Goal: Use online tool/utility: Utilize a website feature to perform a specific function

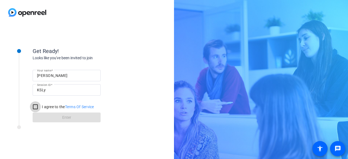
click at [37, 107] on input "I agree to the Terms Of Service" at bounding box center [35, 107] width 11 height 11
checkbox input "true"
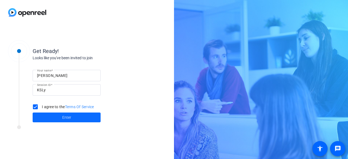
click at [59, 119] on span at bounding box center [67, 117] width 68 height 13
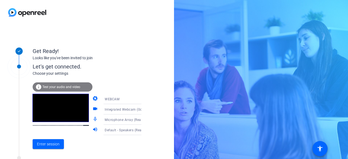
click at [146, 99] on icon at bounding box center [147, 99] width 3 height 1
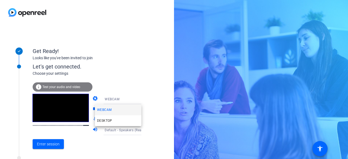
click at [130, 79] on div at bounding box center [174, 79] width 348 height 159
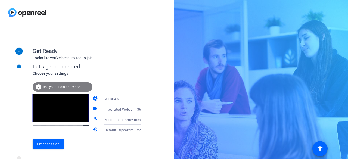
click at [144, 111] on icon at bounding box center [147, 109] width 7 height 7
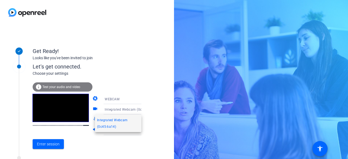
click at [156, 112] on div at bounding box center [174, 79] width 348 height 159
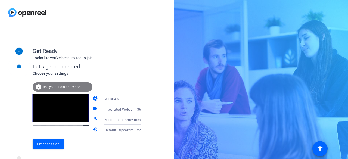
click at [144, 121] on icon at bounding box center [147, 120] width 7 height 7
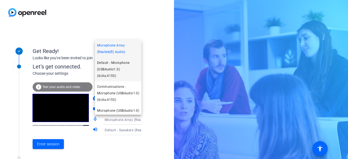
click at [118, 74] on span "Default - Microphone (USBAudio1.0) (4c4a:4155)" at bounding box center [118, 70] width 42 height 20
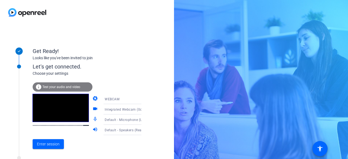
click at [144, 129] on icon at bounding box center [147, 130] width 7 height 7
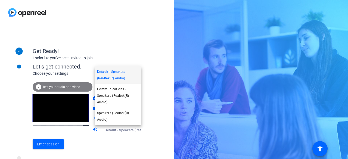
click at [151, 128] on div at bounding box center [174, 79] width 348 height 159
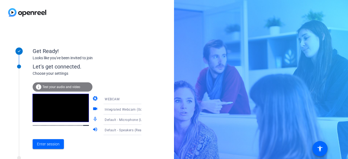
click at [144, 131] on icon at bounding box center [147, 130] width 7 height 7
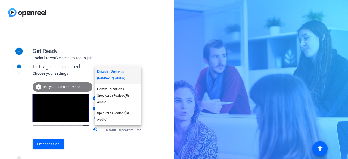
click at [152, 131] on div at bounding box center [174, 79] width 348 height 159
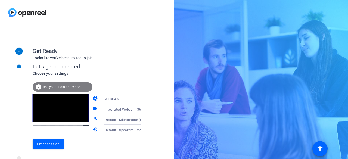
click at [126, 120] on span "Default - Microphone (USBAudio1.0) (4c4a:4155)" at bounding box center [144, 120] width 78 height 4
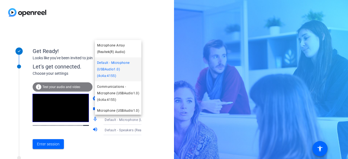
click at [103, 149] on div at bounding box center [174, 79] width 348 height 159
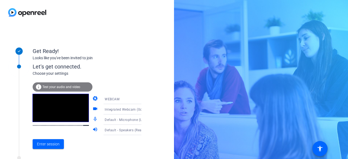
click at [84, 143] on div "Enter session" at bounding box center [93, 144] width 120 height 18
click at [52, 89] on span "Test your audio and video" at bounding box center [61, 87] width 38 height 4
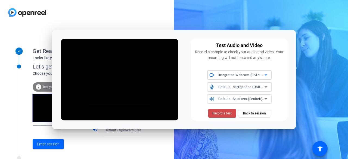
click at [213, 114] on span "Record a test" at bounding box center [222, 113] width 19 height 5
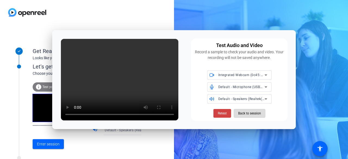
click at [252, 113] on span "Back to session" at bounding box center [249, 113] width 23 height 10
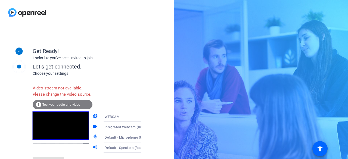
click at [136, 88] on div "Video stream not available. Please change the video source. info Test your audi…" at bounding box center [93, 126] width 120 height 88
click at [45, 107] on span "Test your audio and video" at bounding box center [61, 105] width 38 height 4
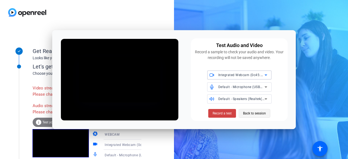
click at [252, 112] on span "Back to session" at bounding box center [254, 113] width 23 height 10
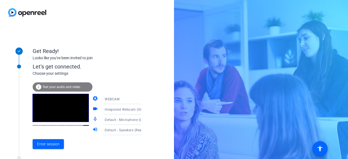
click at [50, 117] on video at bounding box center [61, 108] width 56 height 28
click at [49, 142] on span "Enter session" at bounding box center [48, 145] width 23 height 6
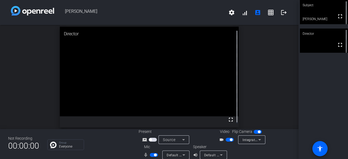
click at [171, 155] on span "Default - Microphone (USBAudio1.0) (4c4a:4155)" at bounding box center [206, 155] width 78 height 4
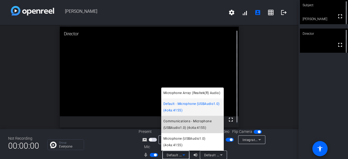
click at [180, 128] on span "Communications - Microphone (USBAudio1.0) (4c4a:4155)" at bounding box center [193, 124] width 58 height 13
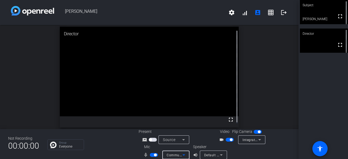
click at [151, 140] on span "button" at bounding box center [150, 140] width 3 height 3
click at [174, 154] on span "Microphone Array (Realtek(R) Audio)" at bounding box center [196, 155] width 58 height 4
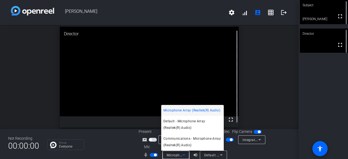
click at [115, 149] on div at bounding box center [174, 79] width 348 height 159
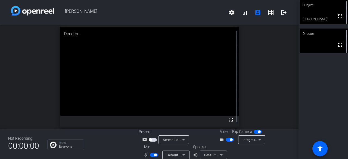
click at [169, 155] on span "Default - Microphone Array (Realtek(R) Audio)" at bounding box center [203, 155] width 73 height 4
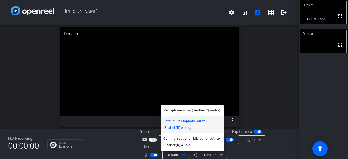
click at [124, 150] on div at bounding box center [174, 79] width 348 height 159
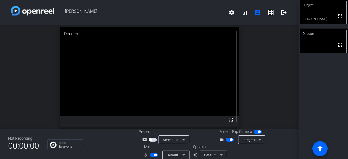
click at [175, 155] on span "Default - Microphone (USBAudio1.0) (4c4a:4155)" at bounding box center [206, 155] width 78 height 4
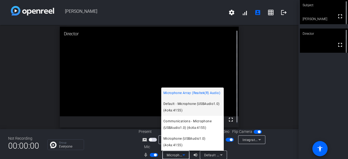
click at [181, 105] on span "Default - Microphone (USBAudio1.0) (4c4a:4155)" at bounding box center [193, 107] width 58 height 13
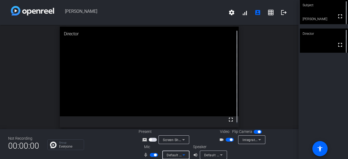
click at [170, 152] on div "Default - Microphone (USBAudio1.0) (4c4a:4155)" at bounding box center [175, 155] width 16 height 7
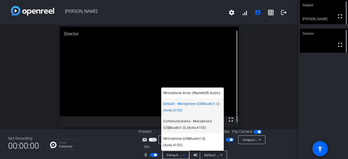
click at [183, 123] on span "Communications - Microphone (USBAudio1.0) (4c4a:4155)" at bounding box center [193, 124] width 58 height 13
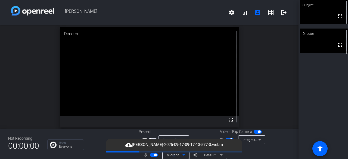
click at [185, 94] on div "fullscreen" at bounding box center [149, 77] width 179 height 101
click at [164, 146] on span "cloud_upload [PERSON_NAME]-2025-09-17-09-17-13-577-0.webm" at bounding box center [174, 145] width 103 height 7
click at [254, 132] on span "button" at bounding box center [258, 132] width 8 height 4
click at [258, 132] on span "button" at bounding box center [258, 132] width 8 height 4
click at [228, 139] on span "button" at bounding box center [230, 140] width 8 height 4
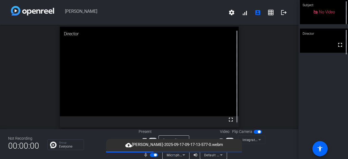
click at [154, 157] on span "button" at bounding box center [155, 155] width 3 height 3
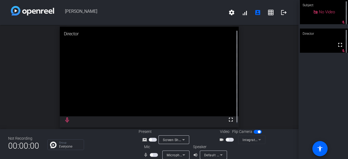
click at [154, 156] on span "button" at bounding box center [154, 155] width 8 height 4
click at [15, 63] on div "open_in_new Director fullscreen" at bounding box center [149, 77] width 299 height 104
click at [229, 139] on span "button" at bounding box center [230, 140] width 8 height 4
